Goal: Book appointment/travel/reservation

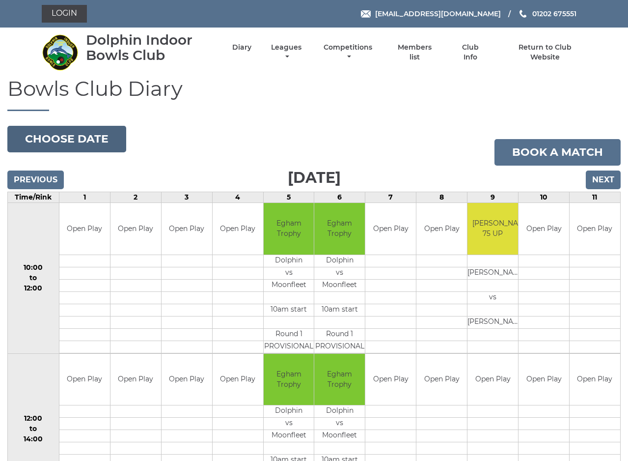
click at [69, 141] on button "Choose date" at bounding box center [66, 139] width 119 height 27
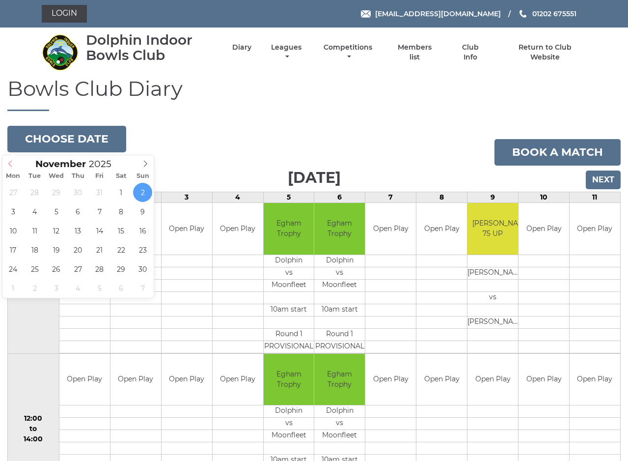
click at [10, 162] on icon at bounding box center [10, 164] width 3 height 6
type input "[DATE]"
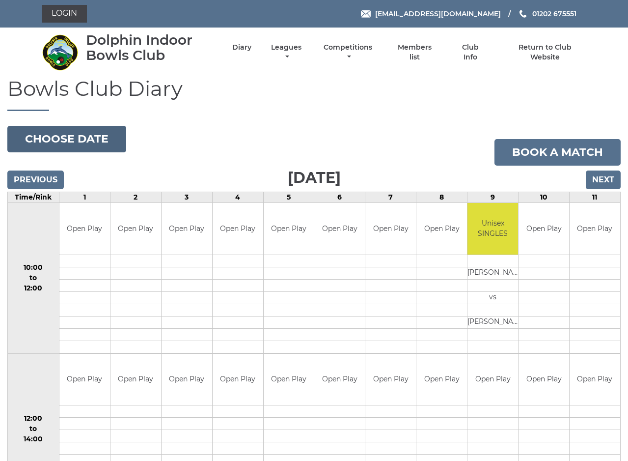
click at [65, 140] on button "Choose date" at bounding box center [66, 139] width 119 height 27
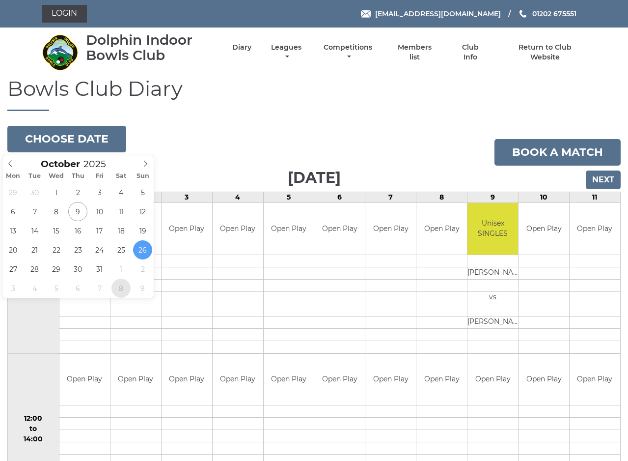
type input "2025-11-08"
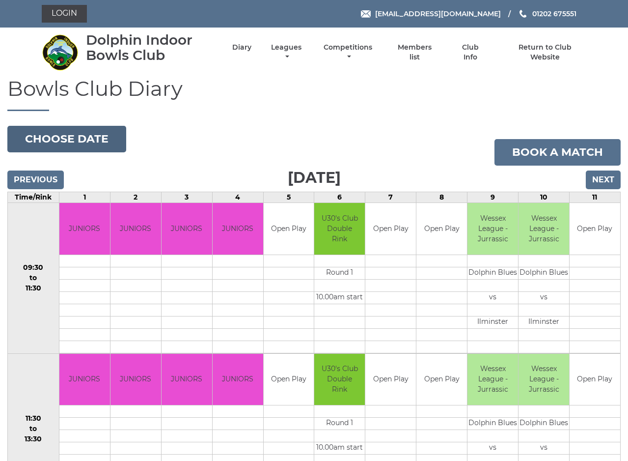
click at [81, 142] on button "Choose date" at bounding box center [66, 139] width 119 height 27
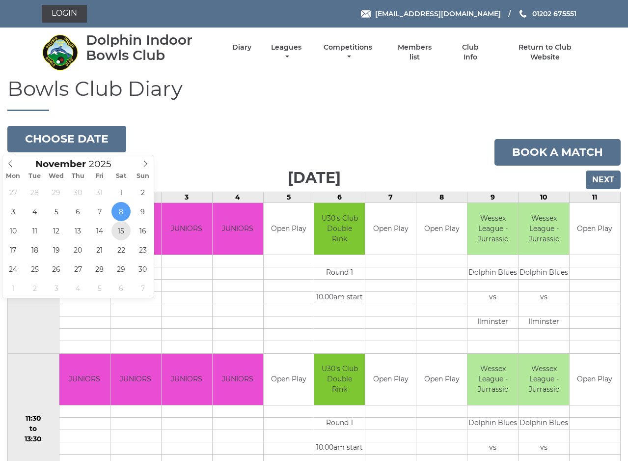
type input "2025-11-15"
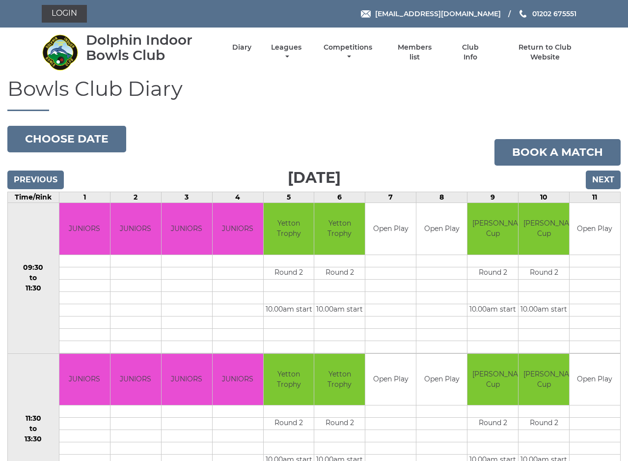
click at [603, 178] on input "Next" at bounding box center [603, 179] width 35 height 19
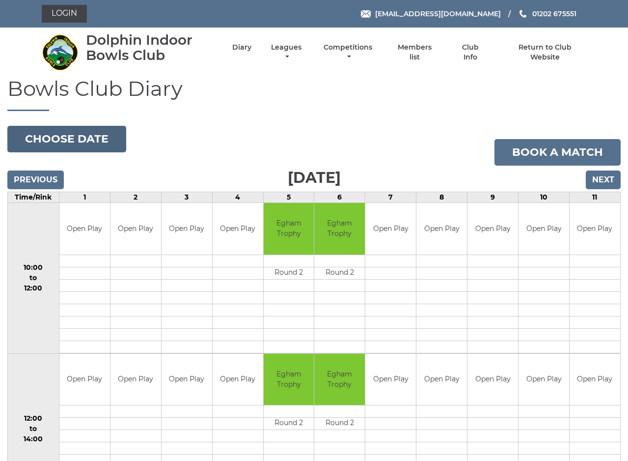
click at [73, 143] on button "Choose date" at bounding box center [66, 139] width 119 height 27
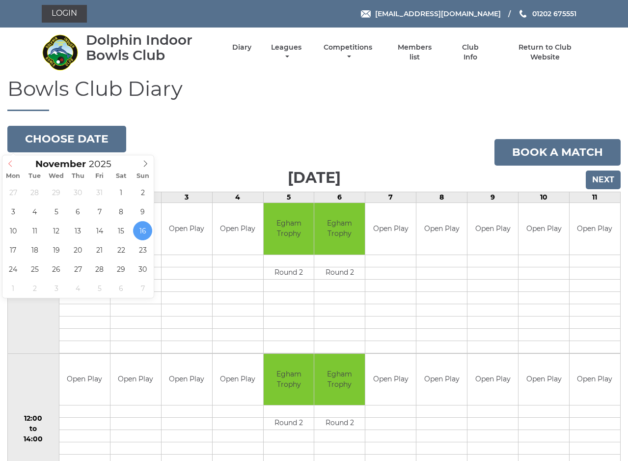
click at [11, 164] on icon at bounding box center [10, 163] width 7 height 7
type input "[DATE]"
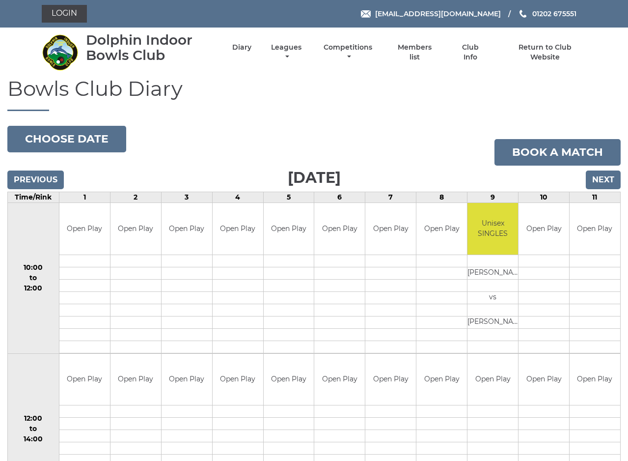
click at [597, 174] on input "Next" at bounding box center [603, 179] width 35 height 19
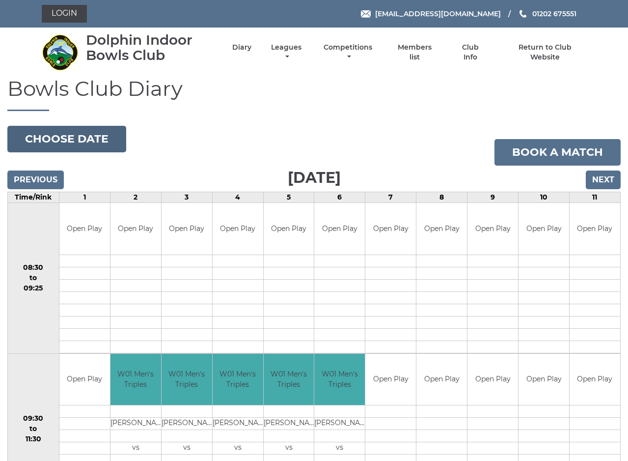
click at [54, 142] on button "Choose date" at bounding box center [66, 139] width 119 height 27
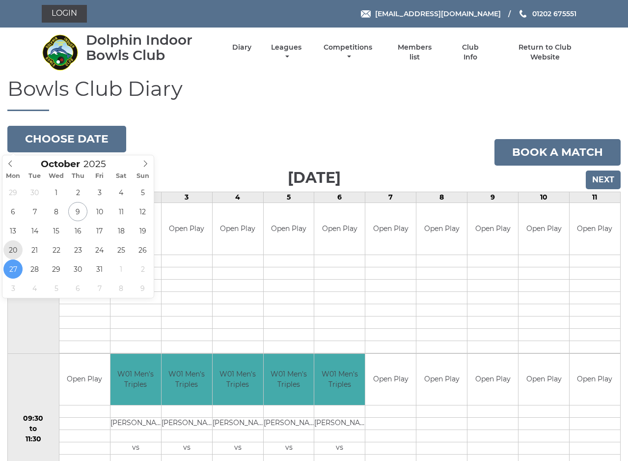
type input "2025-10-20"
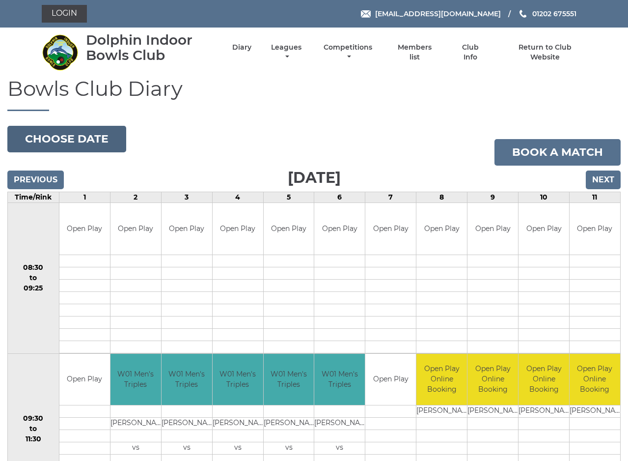
click at [80, 142] on button "Choose date" at bounding box center [66, 139] width 119 height 27
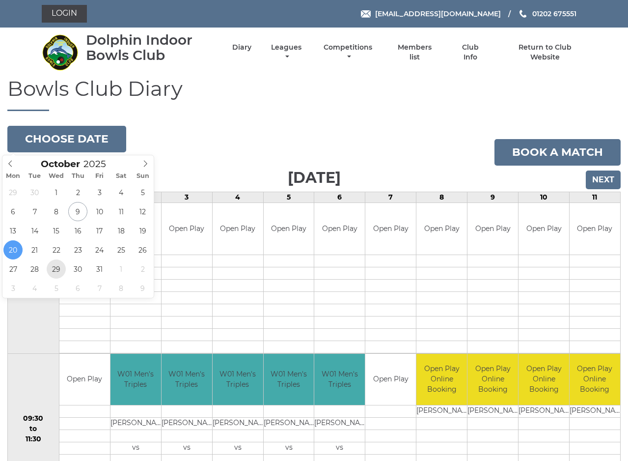
type input "[DATE]"
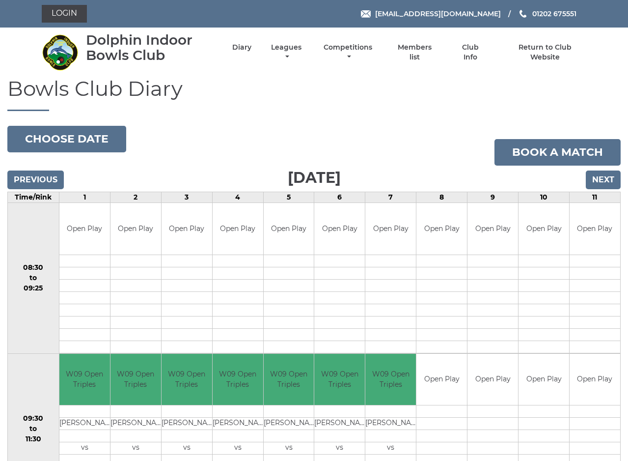
click at [604, 182] on input "Next" at bounding box center [603, 179] width 35 height 19
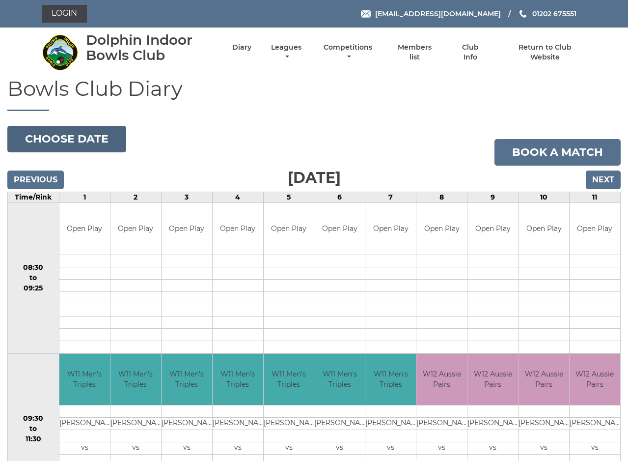
click at [55, 142] on button "Choose date" at bounding box center [66, 139] width 119 height 27
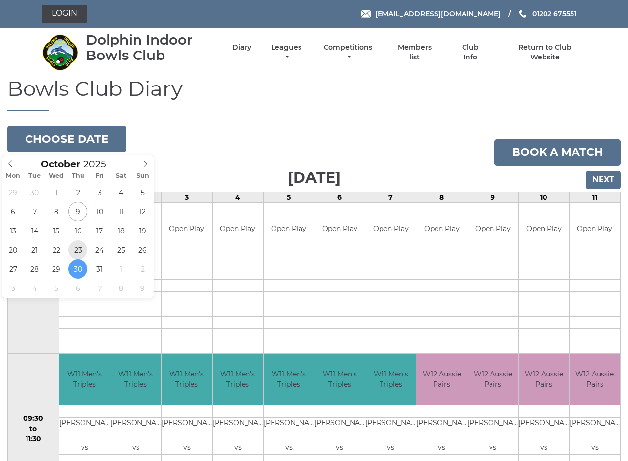
type input "2025-10-23"
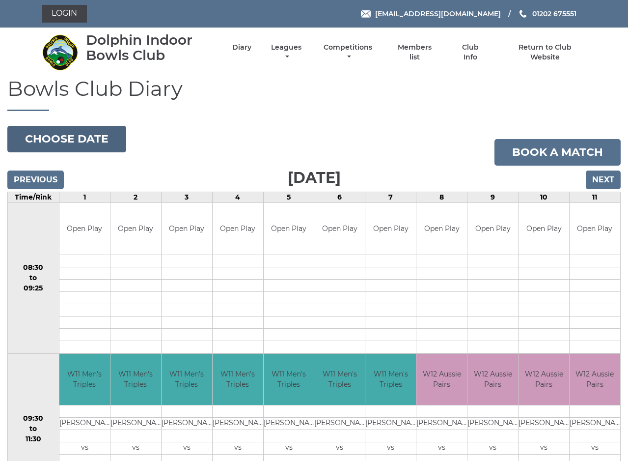
click at [84, 136] on button "Choose date" at bounding box center [66, 139] width 119 height 27
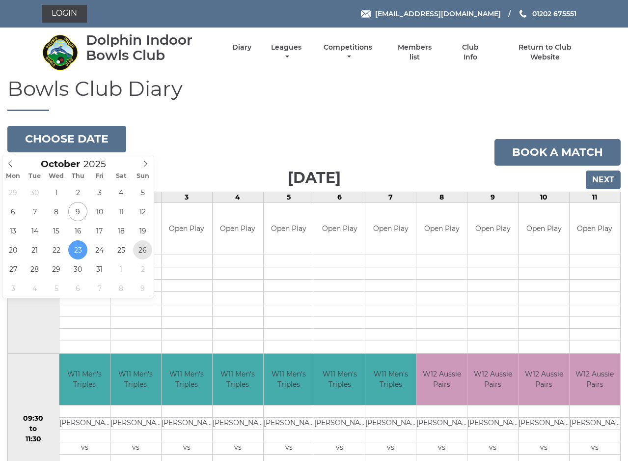
type input "[DATE]"
